Goal: Task Accomplishment & Management: Use online tool/utility

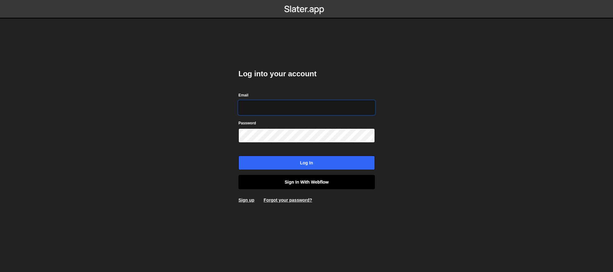
type input "[EMAIL_ADDRESS][DOMAIN_NAME]"
click at [289, 186] on link "Sign in with Webflow" at bounding box center [307, 182] width 137 height 14
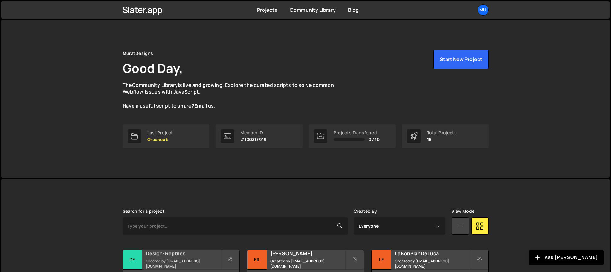
scroll to position [104, 0]
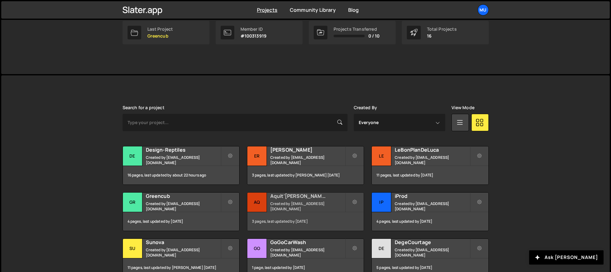
click at [270, 202] on div "Aquit'[PERSON_NAME] Created by [EMAIL_ADDRESS][DOMAIN_NAME]" at bounding box center [305, 202] width 116 height 19
